Goal: Obtain resource: Obtain resource

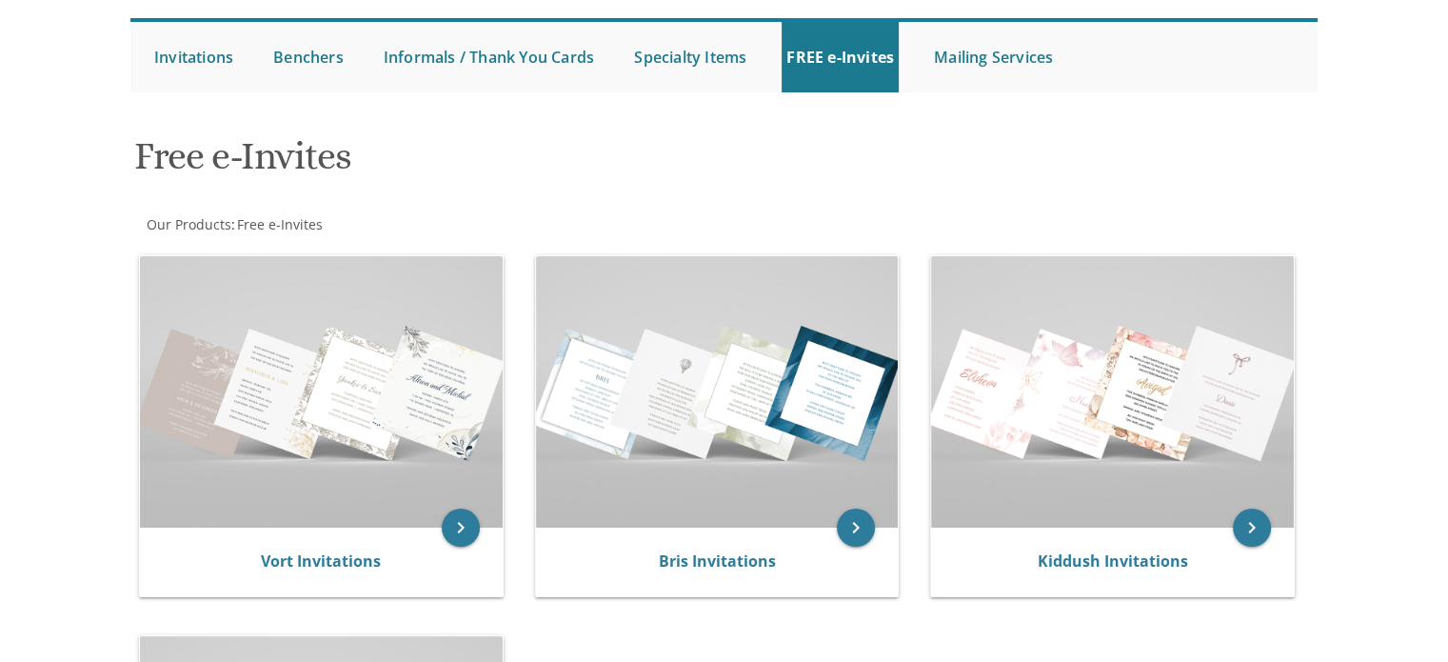
scroll to position [190, 0]
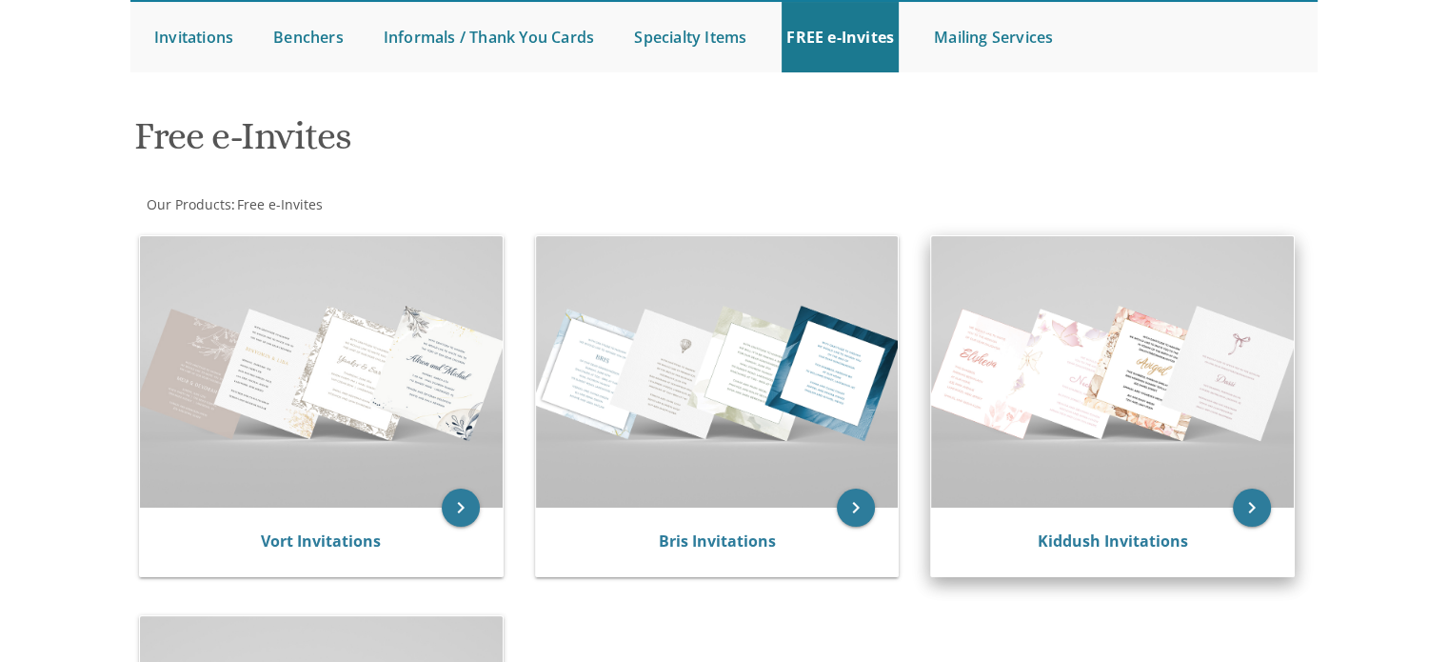
click at [1120, 423] on img at bounding box center [1112, 371] width 363 height 271
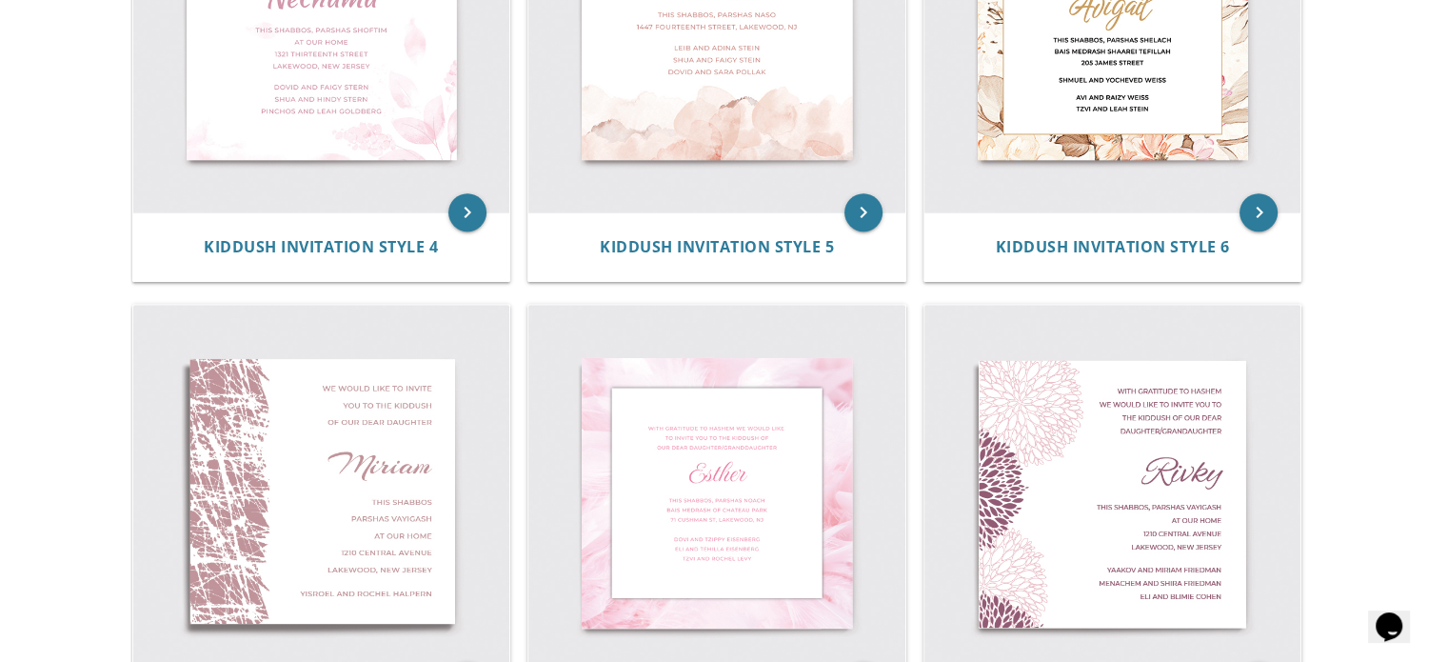
scroll to position [1526, 0]
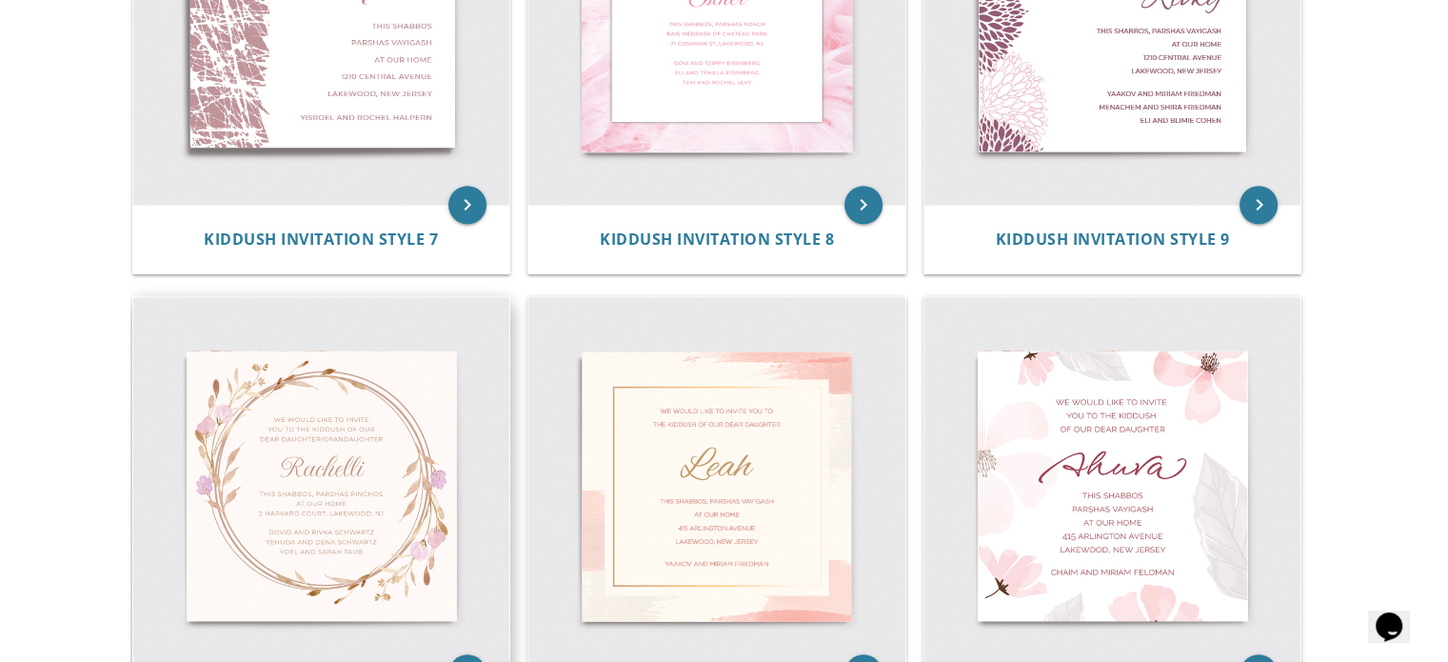
click at [274, 466] on img at bounding box center [321, 485] width 377 height 377
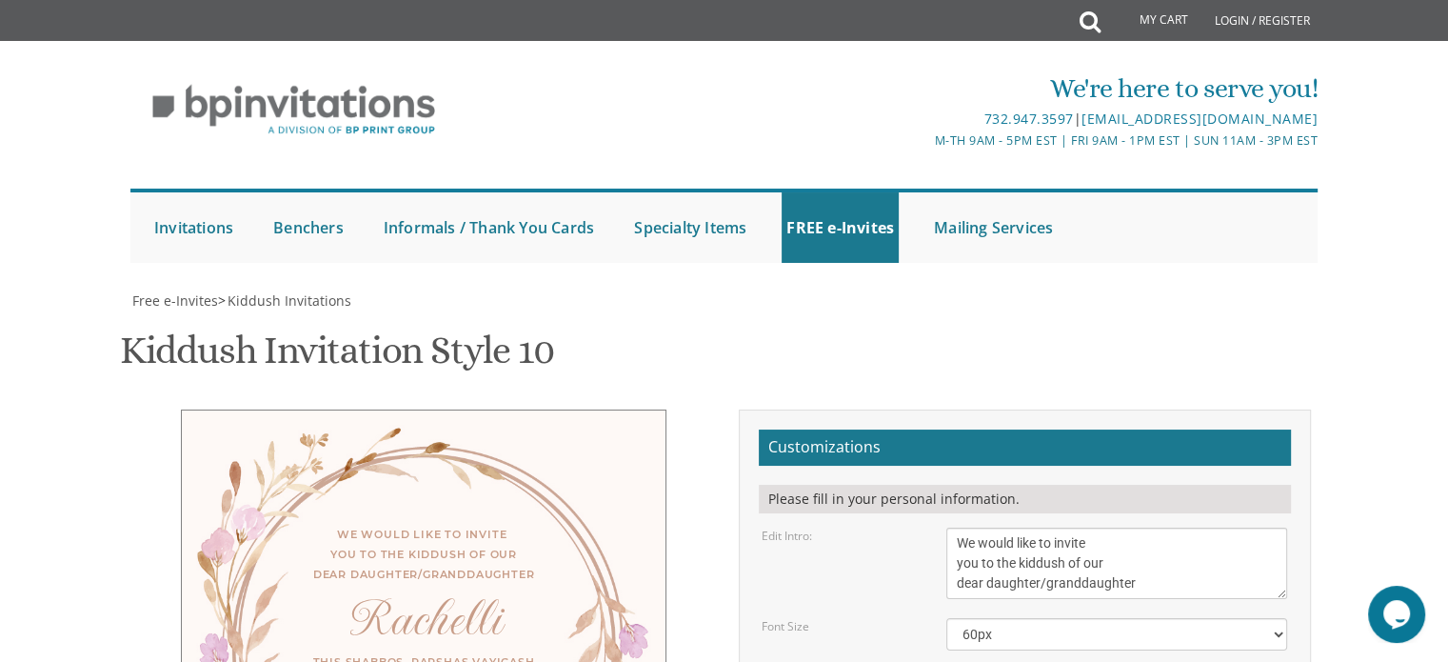
scroll to position [381, 0]
drag, startPoint x: 1017, startPoint y: 310, endPoint x: 862, endPoint y: 308, distance: 155.2
type textarea "Chaya Bluma"
drag, startPoint x: 983, startPoint y: 352, endPoint x: 949, endPoint y: 347, distance: 33.8
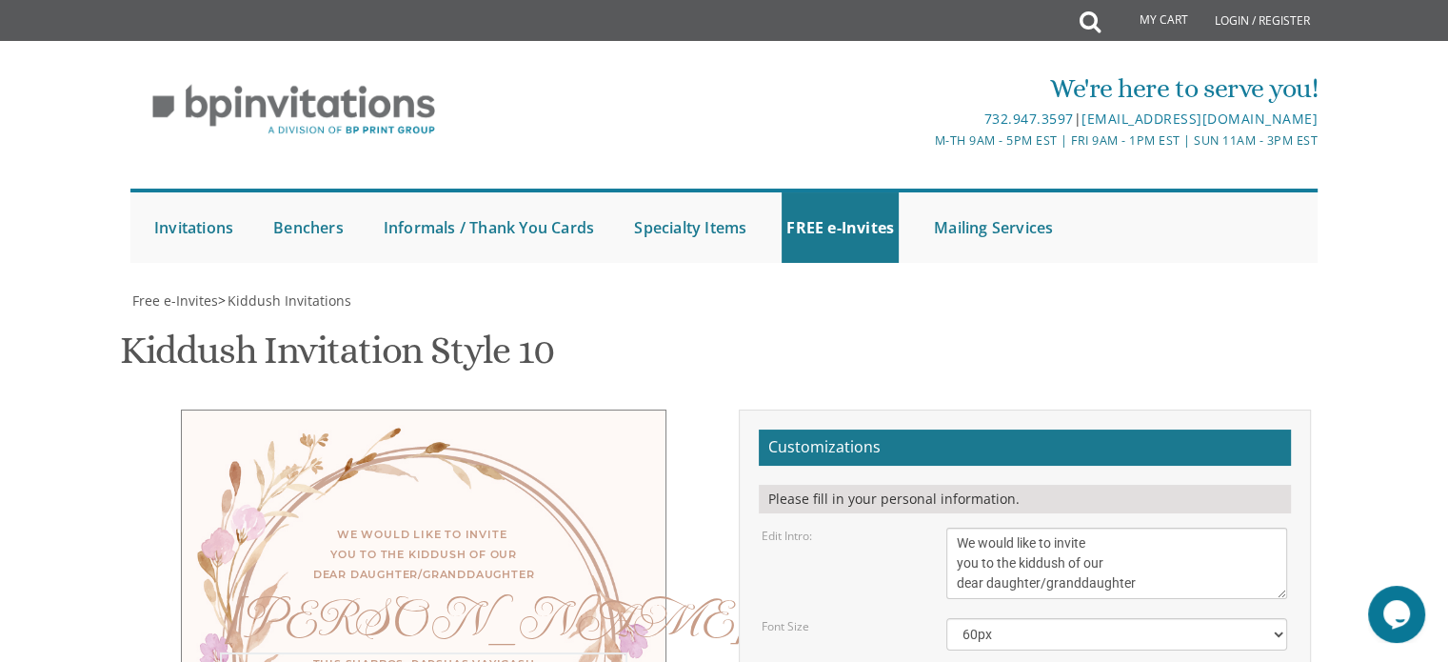
drag, startPoint x: 1082, startPoint y: 352, endPoint x: 1051, endPoint y: 359, distance: 31.2
drag, startPoint x: 1086, startPoint y: 350, endPoint x: 1006, endPoint y: 350, distance: 80.0
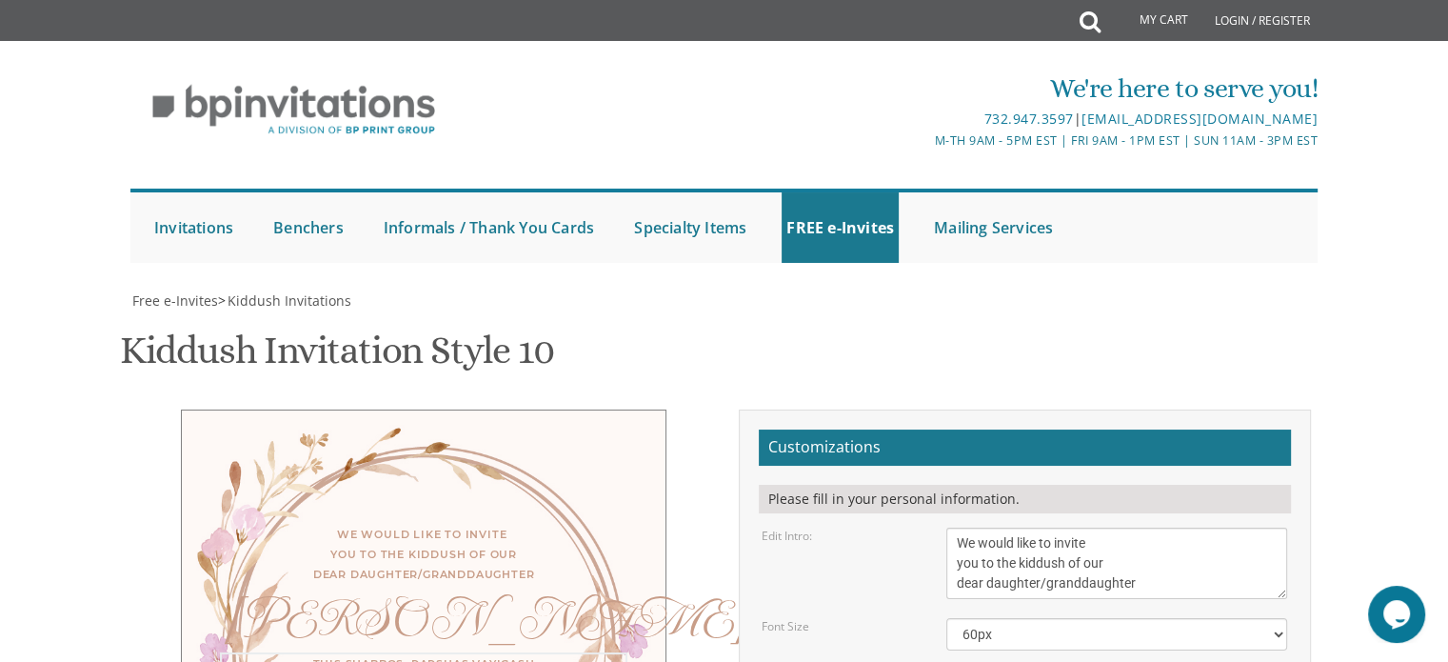
drag, startPoint x: 953, startPoint y: 395, endPoint x: 1070, endPoint y: 400, distance: 117.2
type textarea "Shabbos Chol Hamoed at our home 205 Powderhorn Drive, Lakewood, NJ"
drag, startPoint x: 1079, startPoint y: 482, endPoint x: 954, endPoint y: 429, distance: 135.3
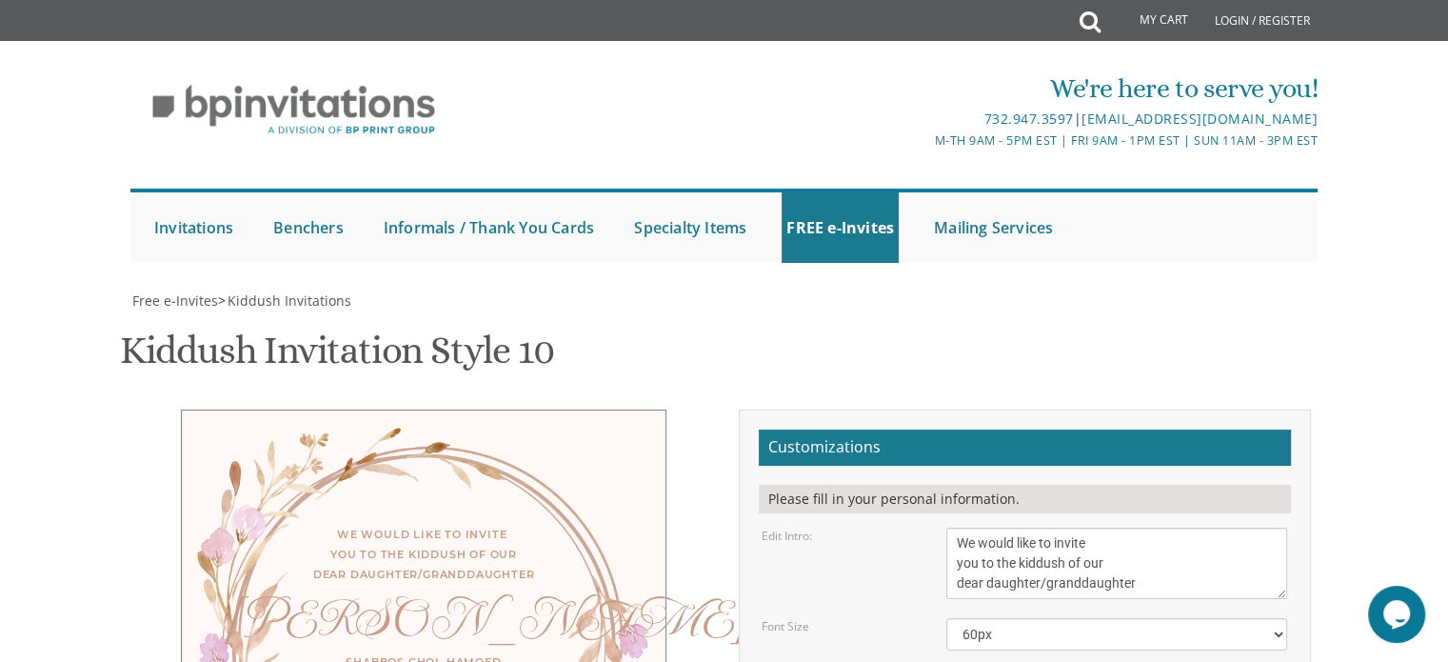
type textarea "Shmuel and Miri Lubowsky Shlomie and Yosefa Lubowsky Dovid and Estee Caplan"
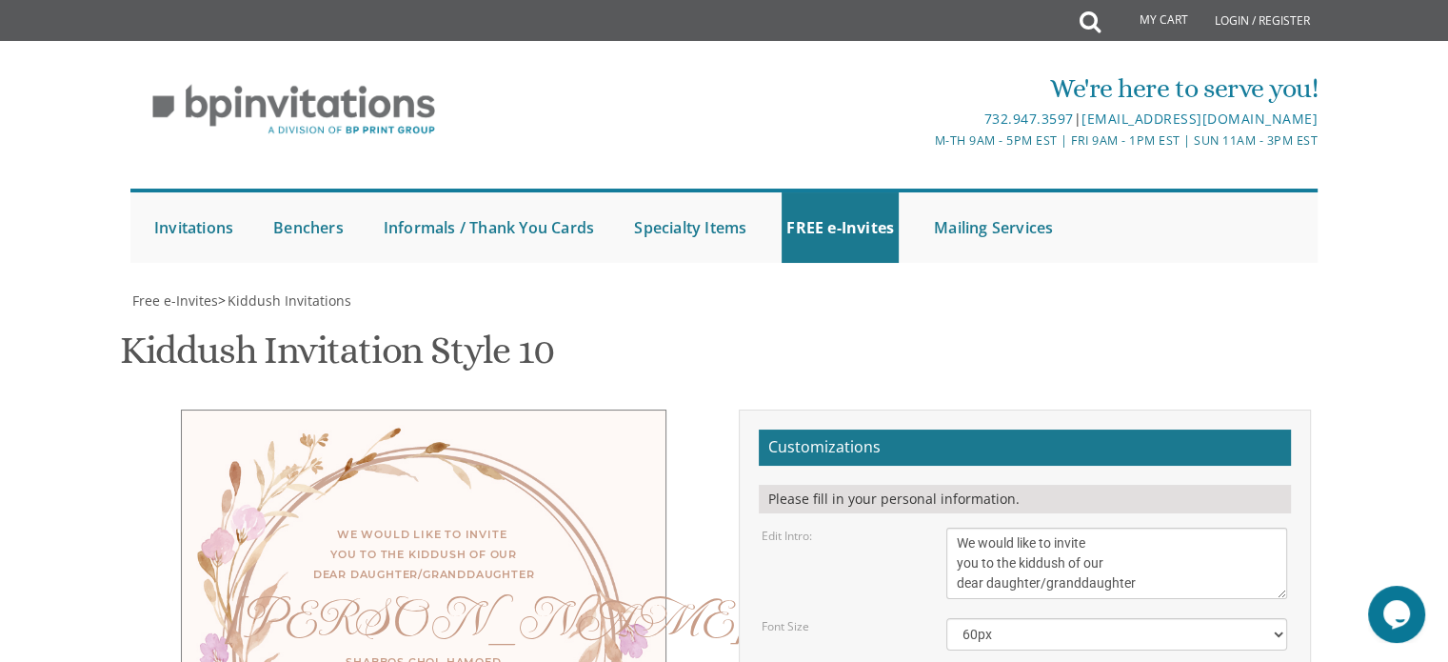
type input "Ahuvacaplan@gmail.com"
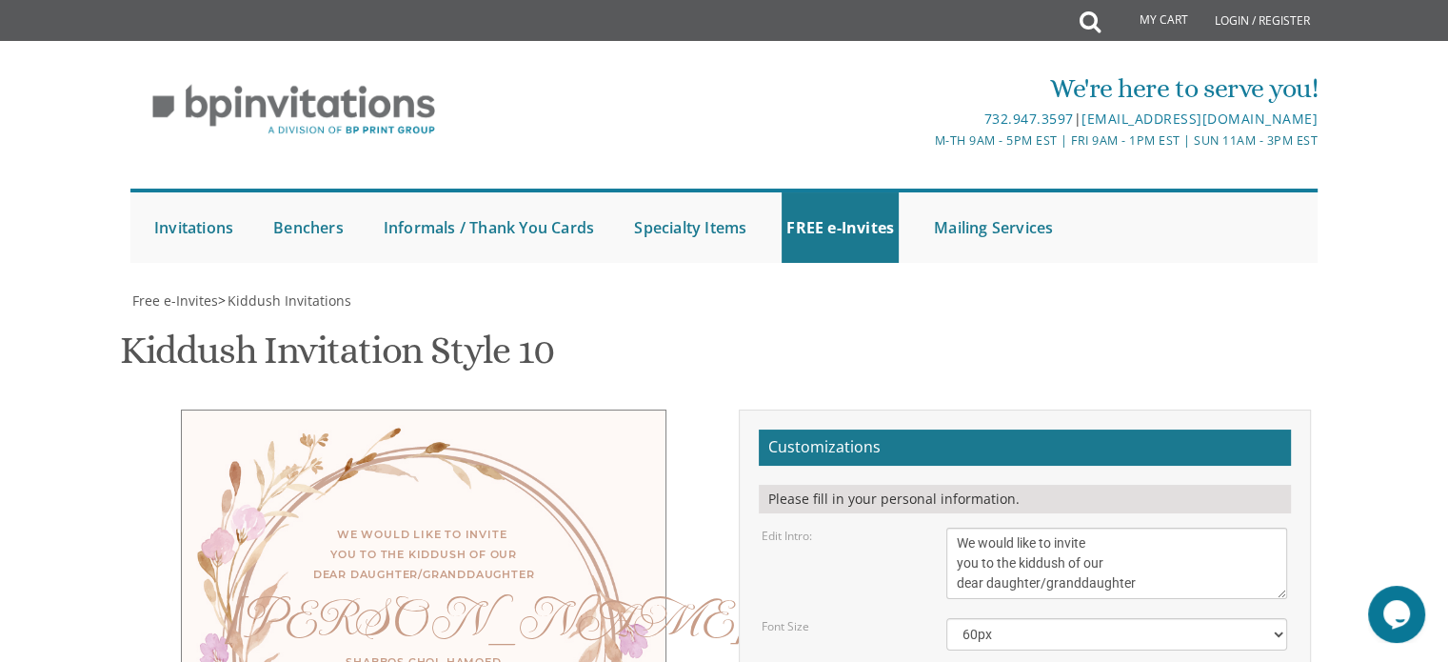
type textarea "Shmuel and Miri Lubowsky Shloime and Yosefa Lubowsky Dovid and Estee Caplan"
click at [506, 409] on div "We would like to invite you to the kiddush of our dear daughter/granddaughter C…" at bounding box center [424, 642] width 486 height 466
drag, startPoint x: 1462, startPoint y: 375, endPoint x: 1398, endPoint y: 536, distance: 173.1
